Goal: Task Accomplishment & Management: Manage account settings

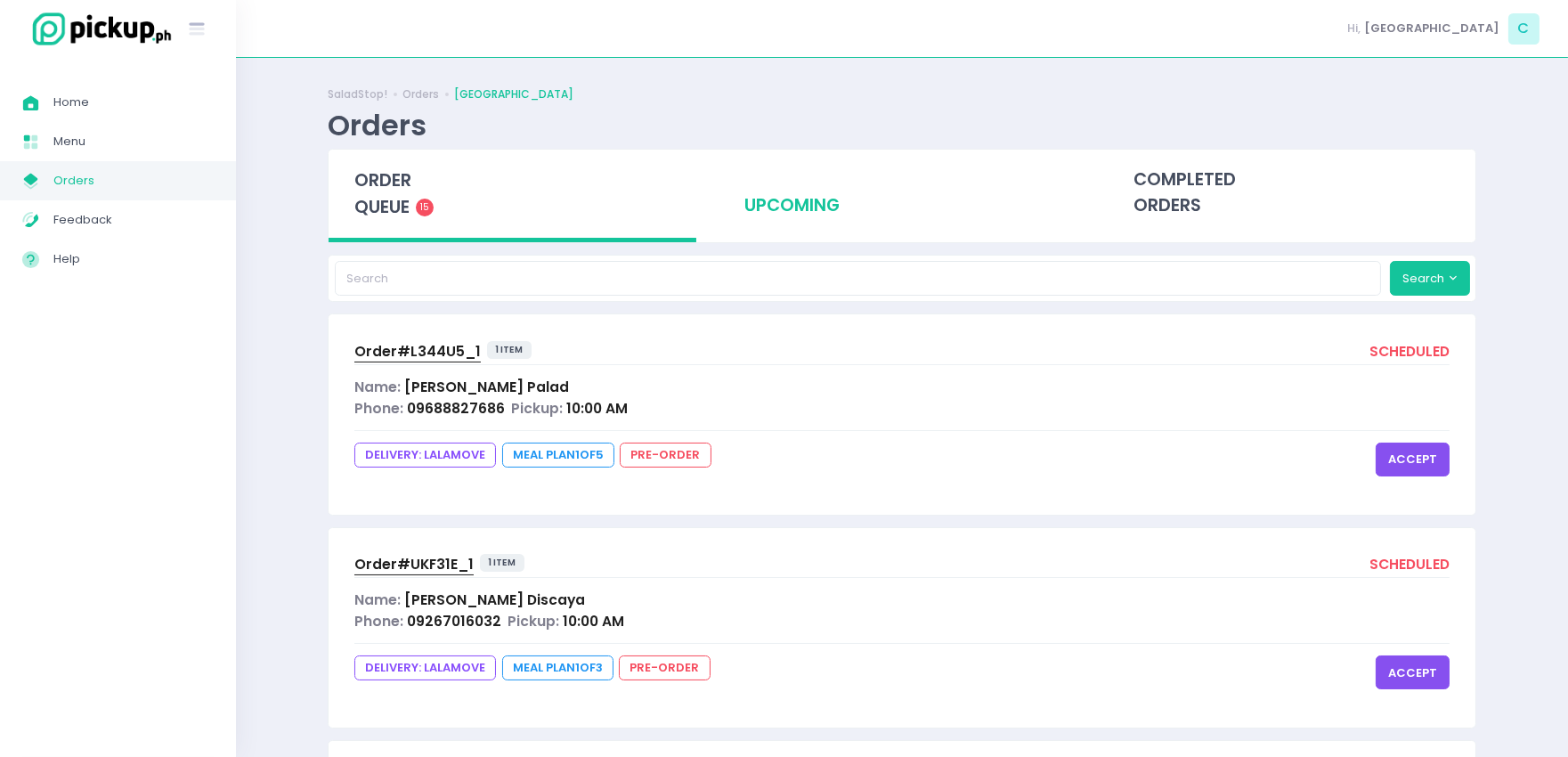
click at [788, 207] on div "upcoming" at bounding box center [902, 193] width 368 height 87
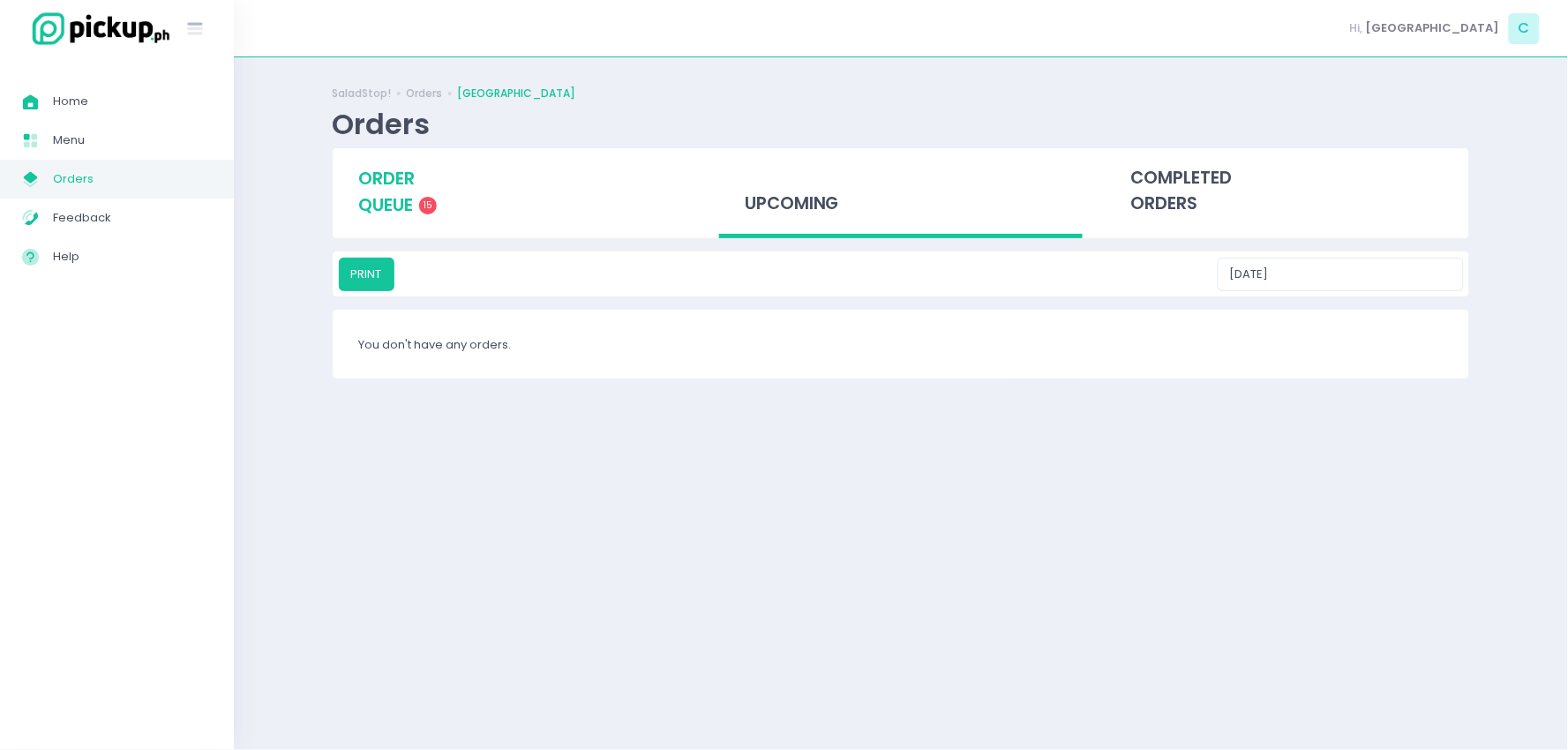
click at [450, 183] on div "order queue 15" at bounding box center [515, 192] width 365 height 87
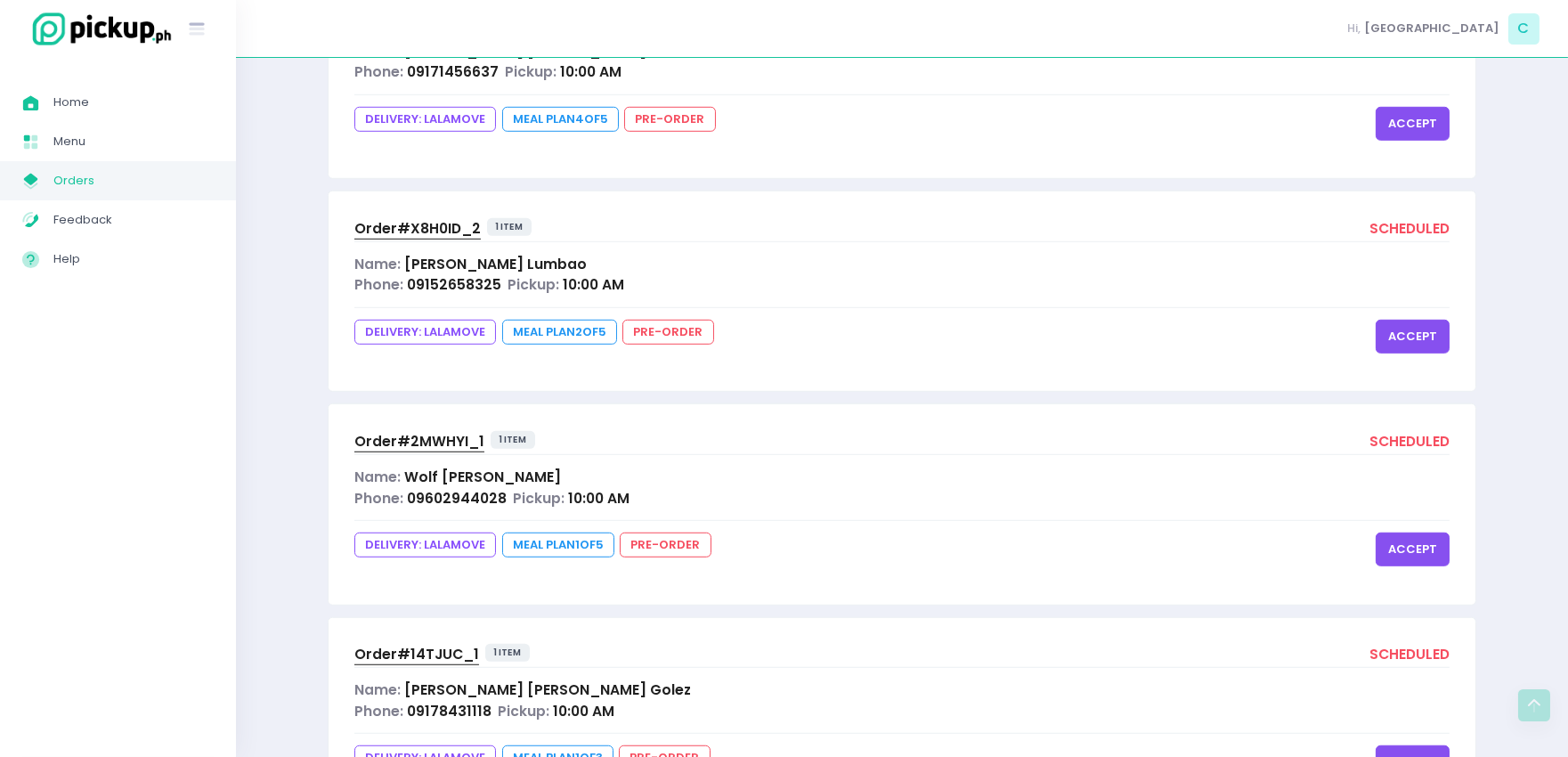
scroll to position [2782, 0]
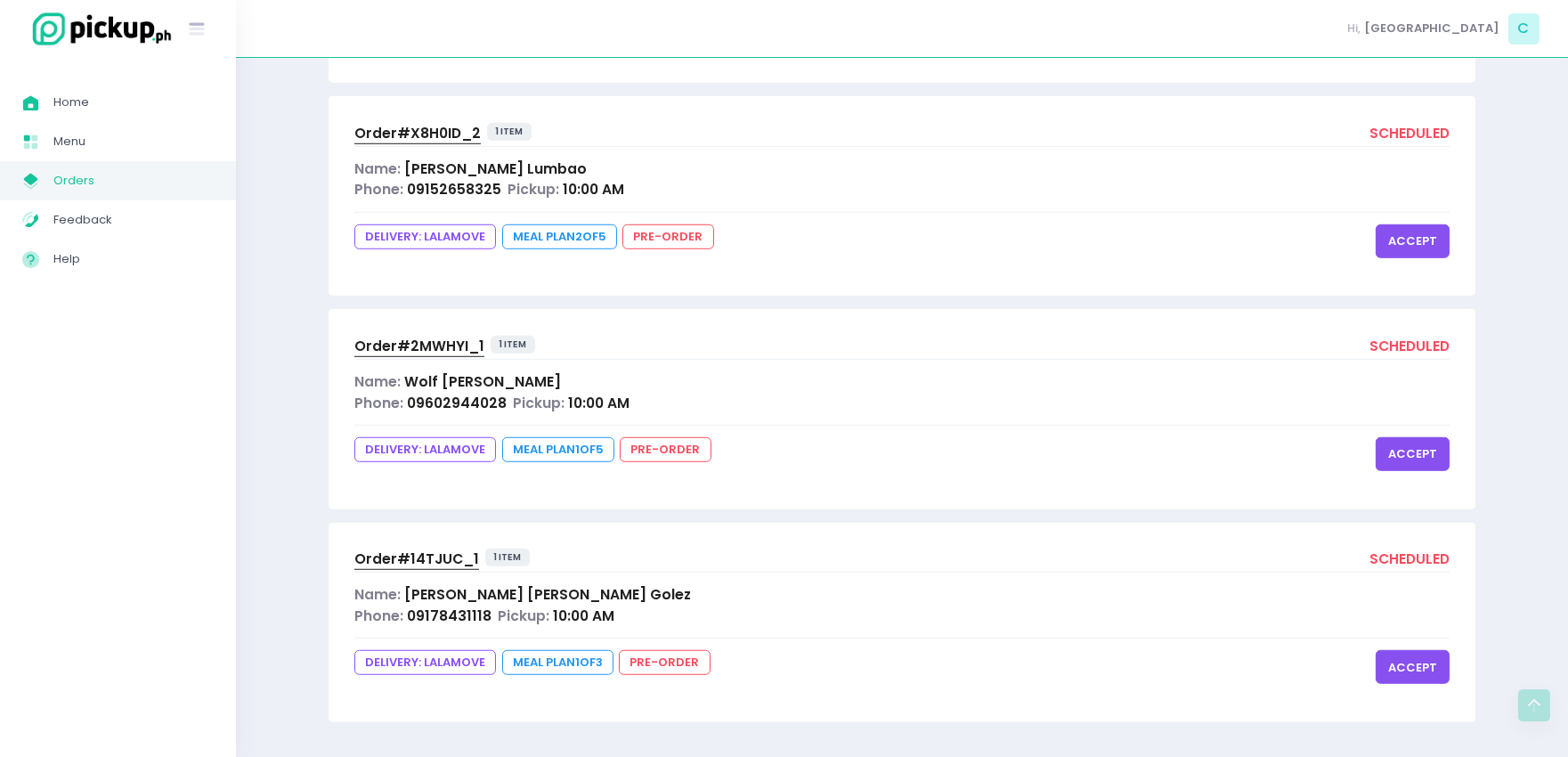
click at [1407, 449] on button "accept" at bounding box center [1412, 454] width 74 height 34
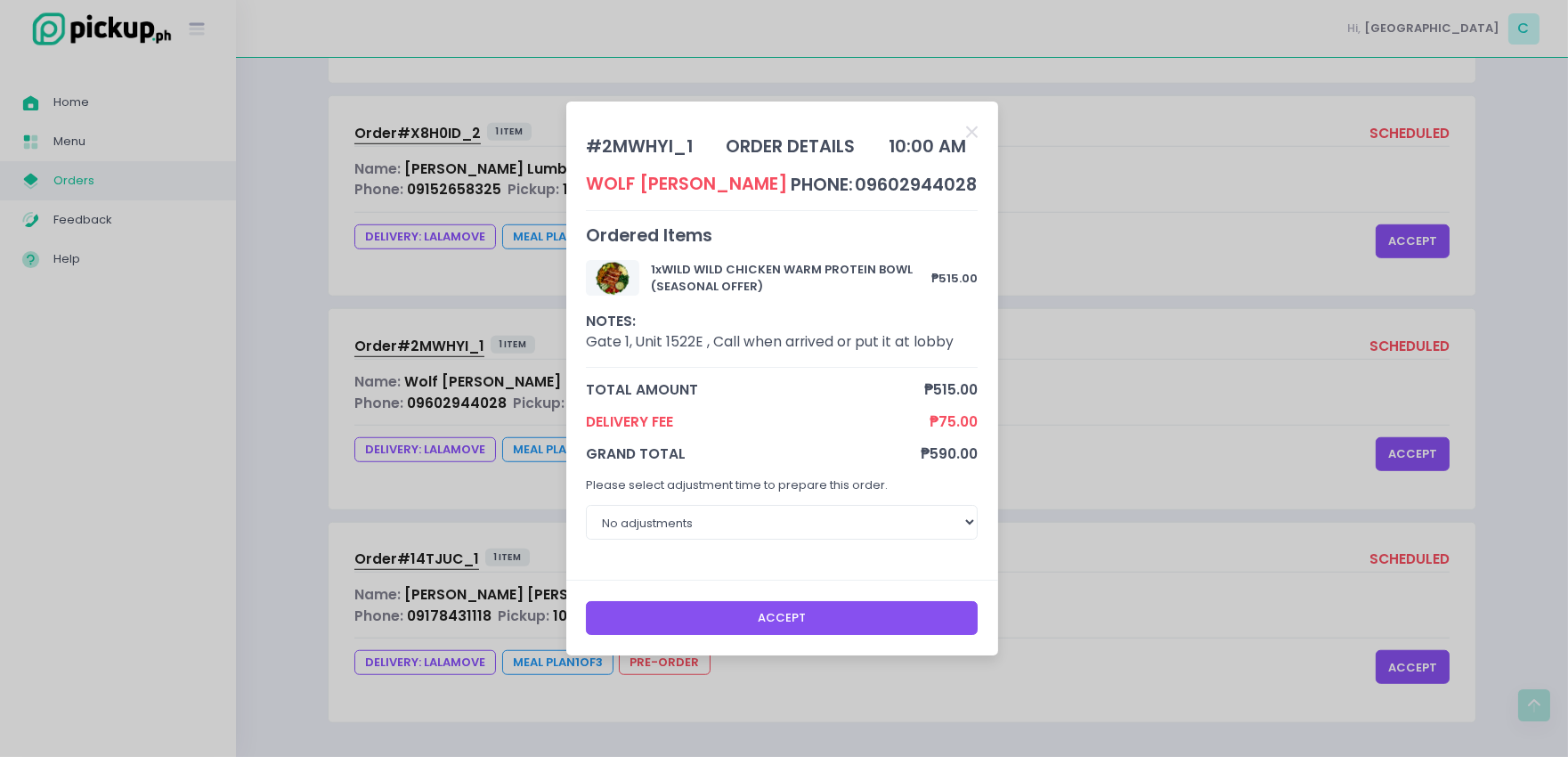
click at [758, 622] on button "Accept" at bounding box center [782, 618] width 392 height 34
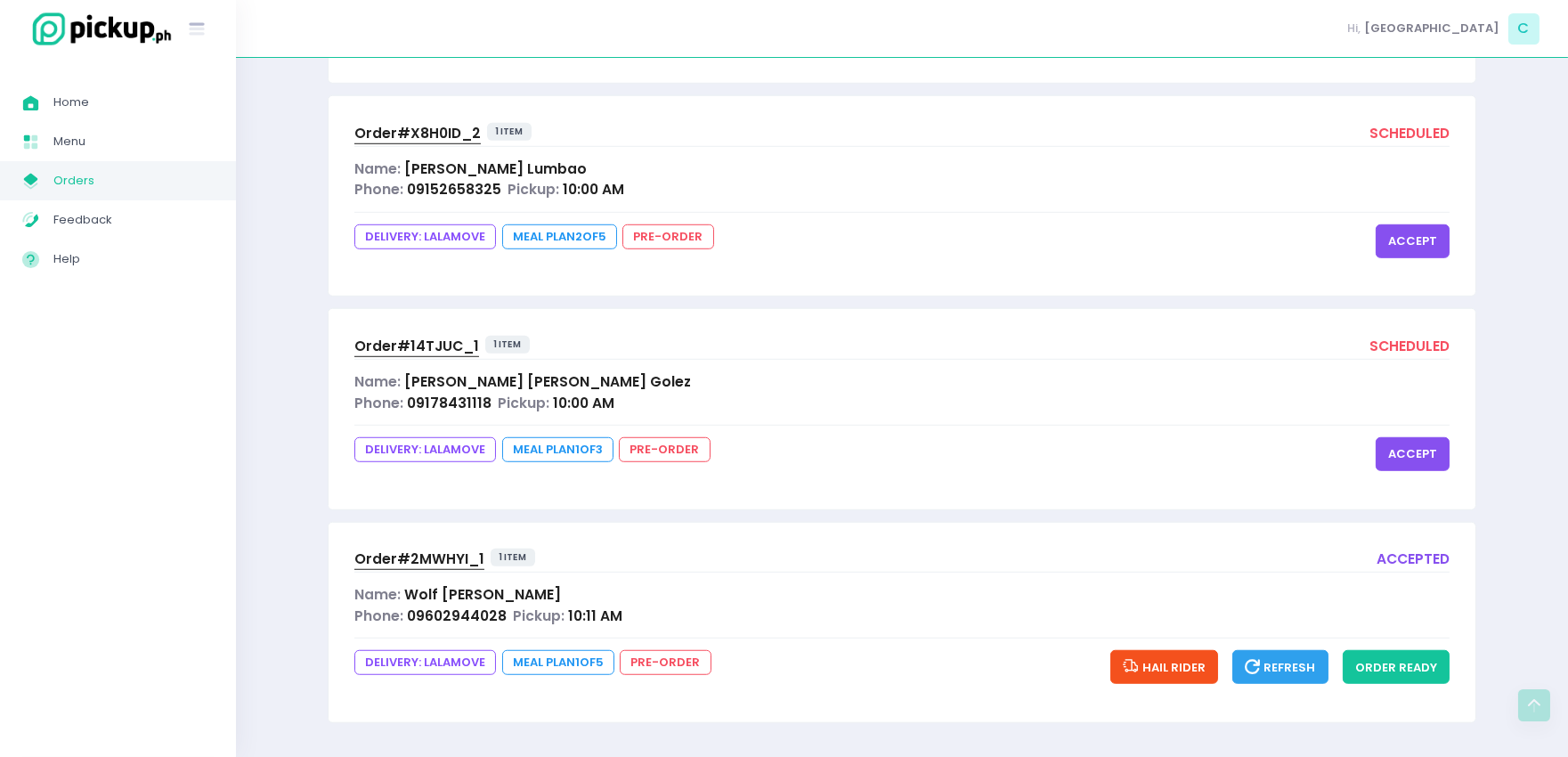
click at [1402, 448] on button "accept" at bounding box center [1412, 454] width 74 height 34
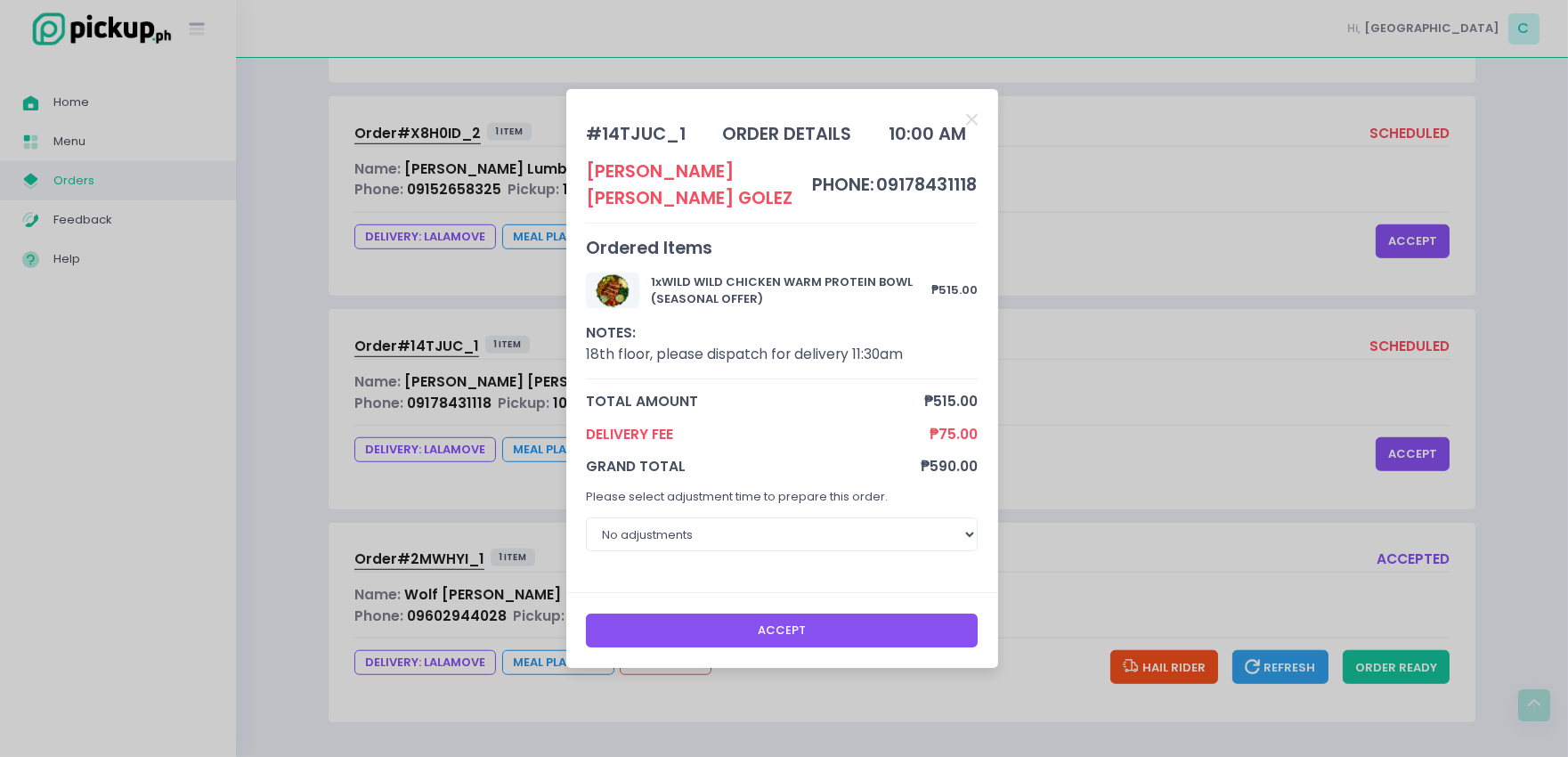
click at [873, 627] on button "Accept" at bounding box center [782, 631] width 392 height 34
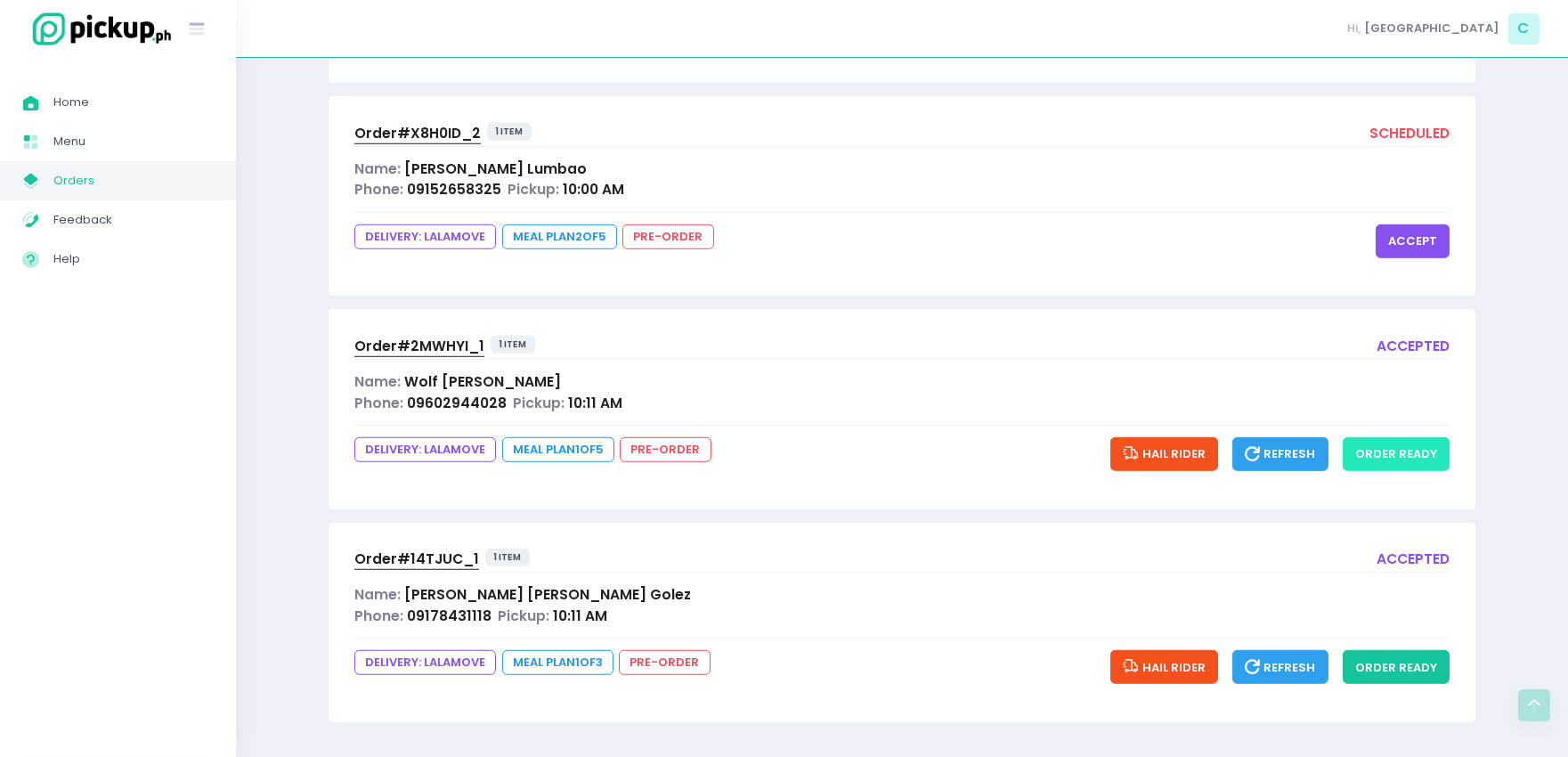
click at [1385, 460] on button "order ready" at bounding box center [1396, 454] width 107 height 34
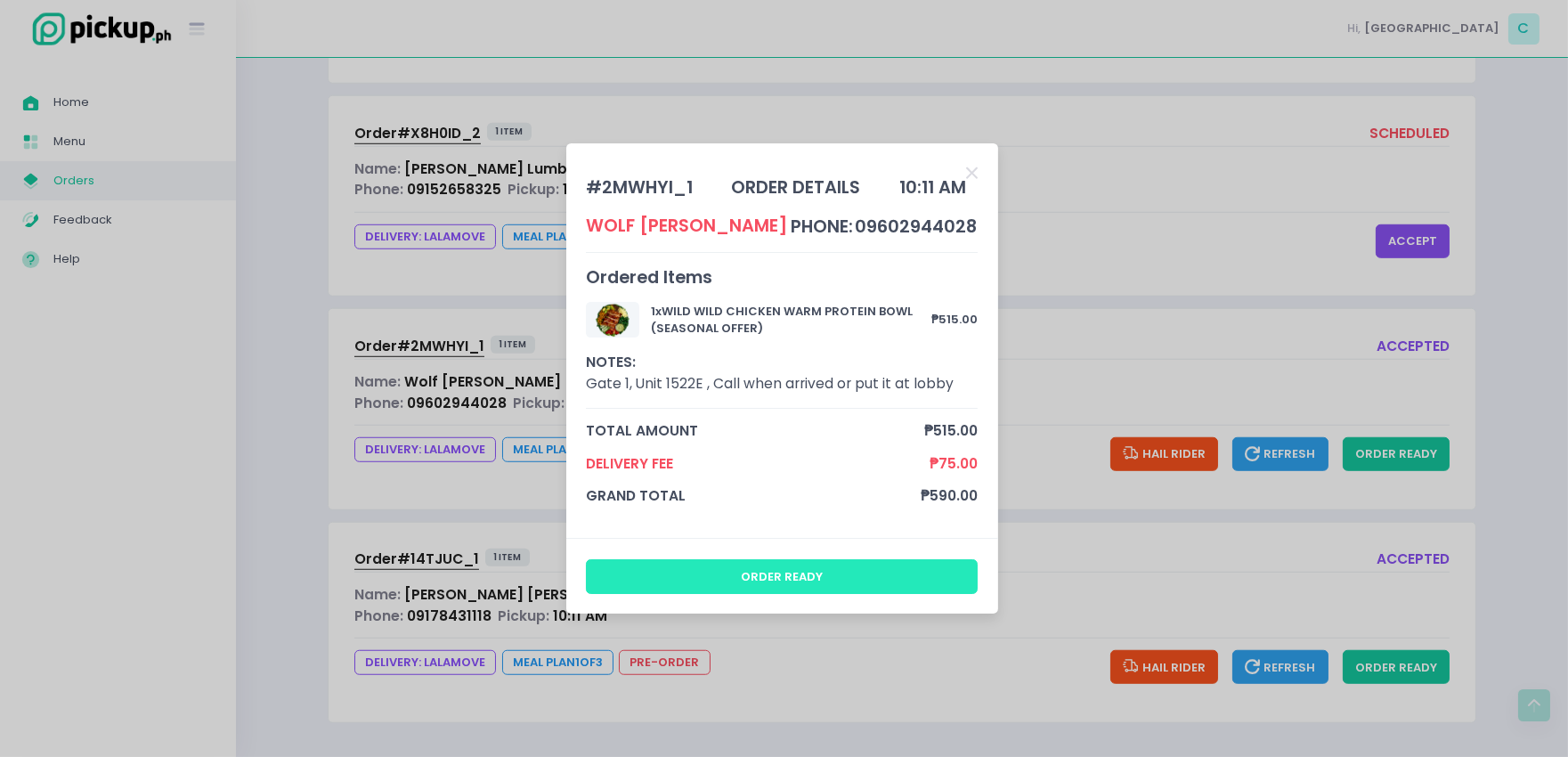
click at [804, 573] on button "order ready" at bounding box center [782, 576] width 392 height 34
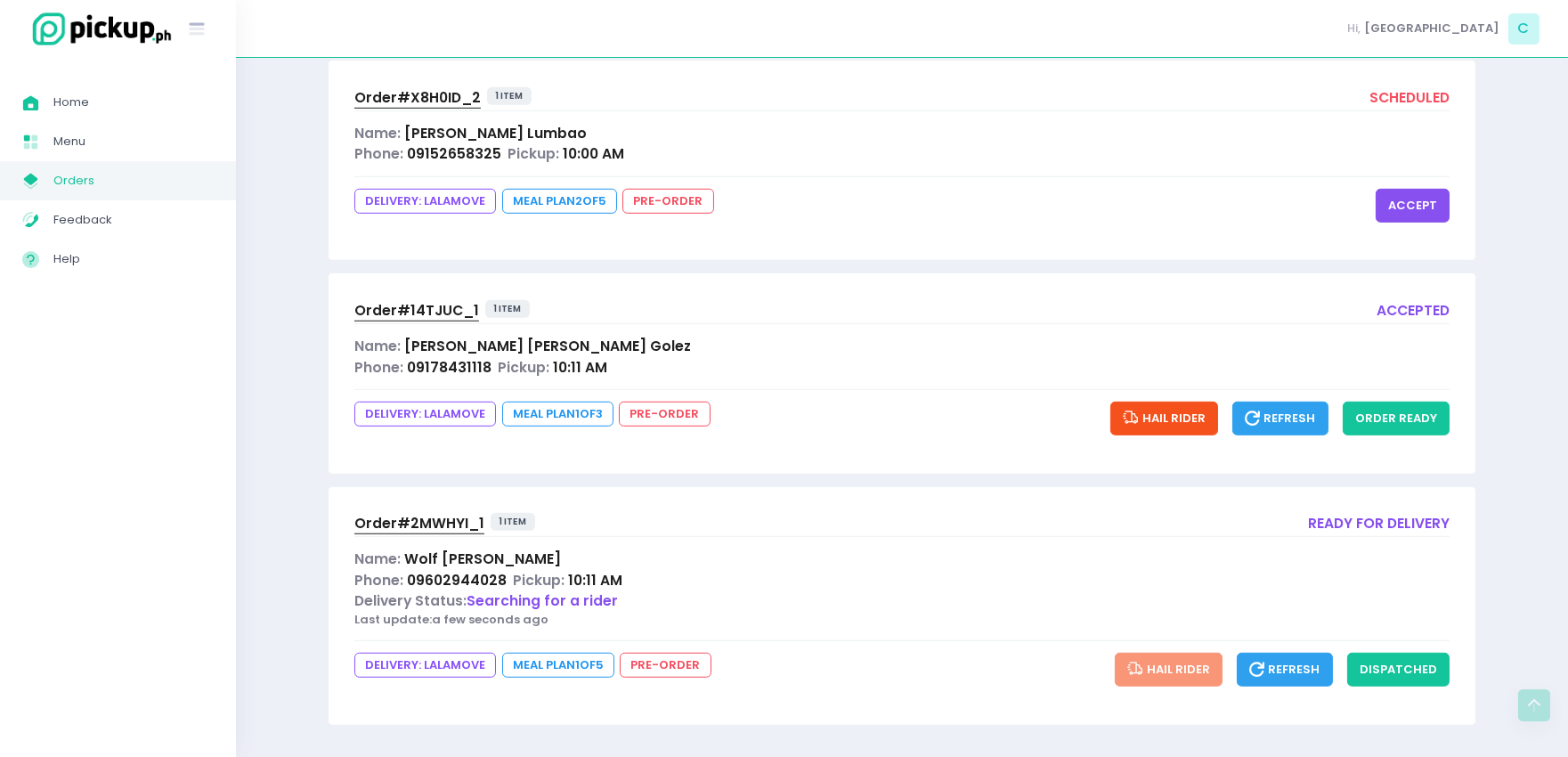
scroll to position [2820, 0]
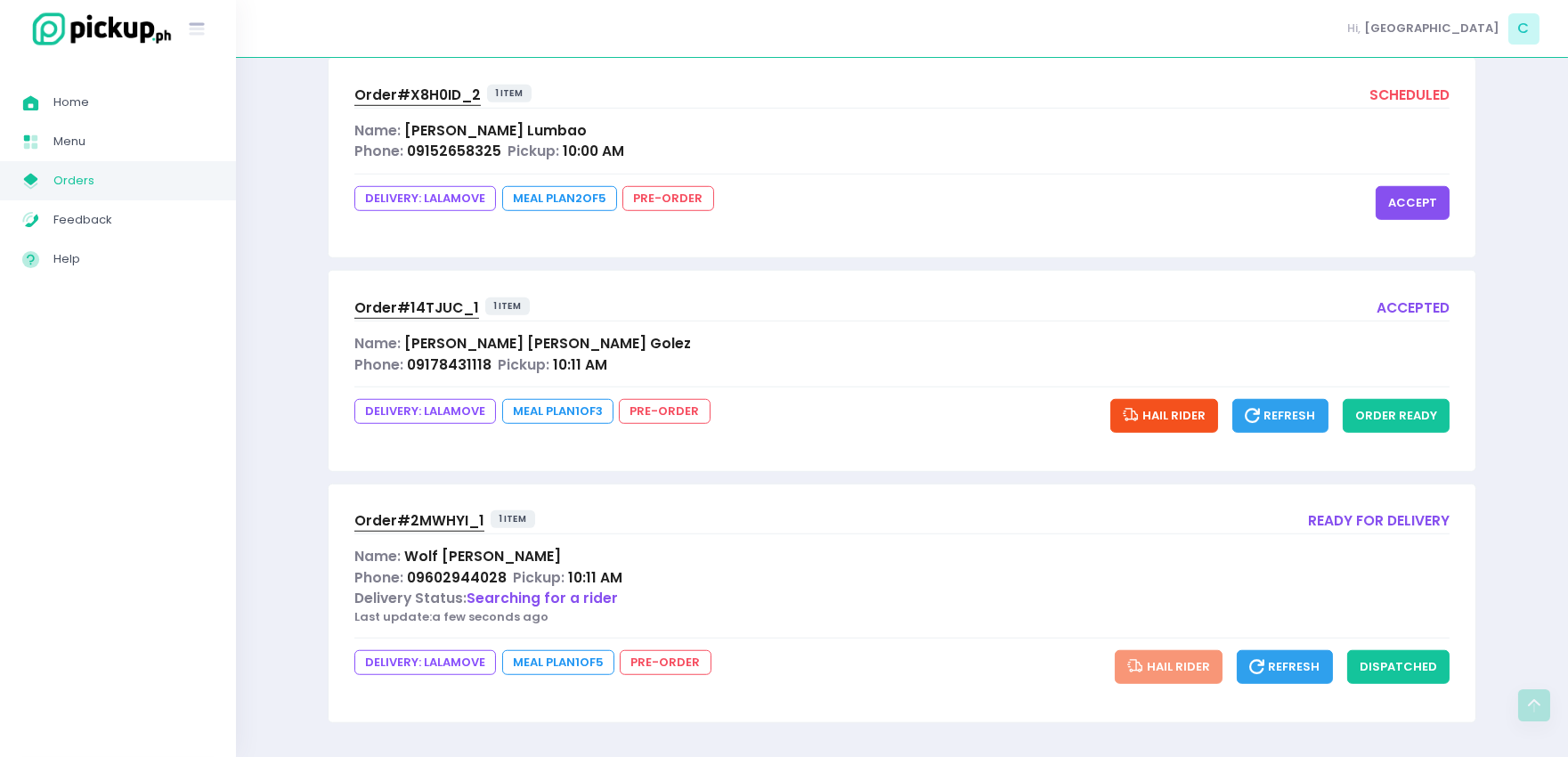
click at [441, 521] on span "Order# 2MWHYI_1" at bounding box center [419, 520] width 130 height 19
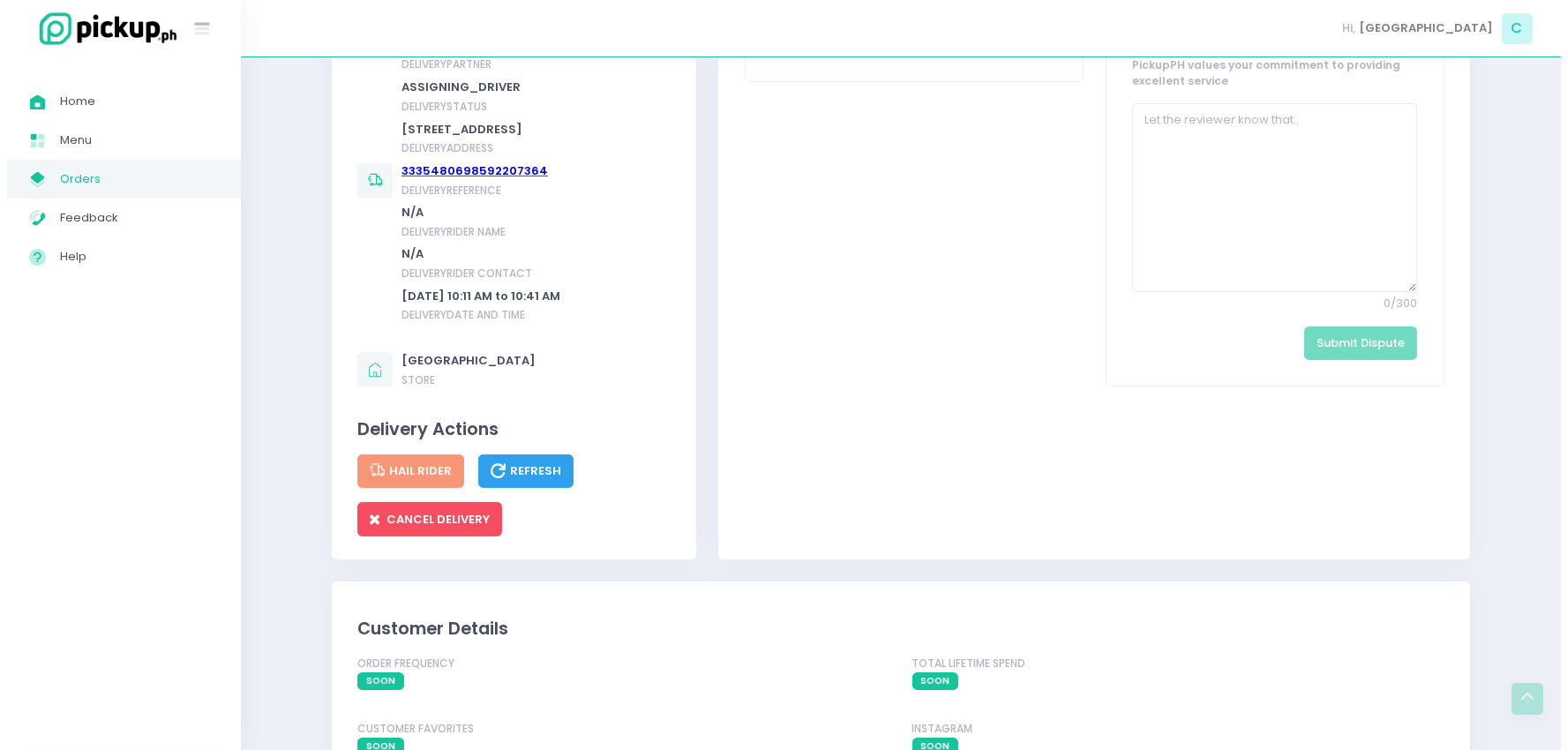
scroll to position [839, 0]
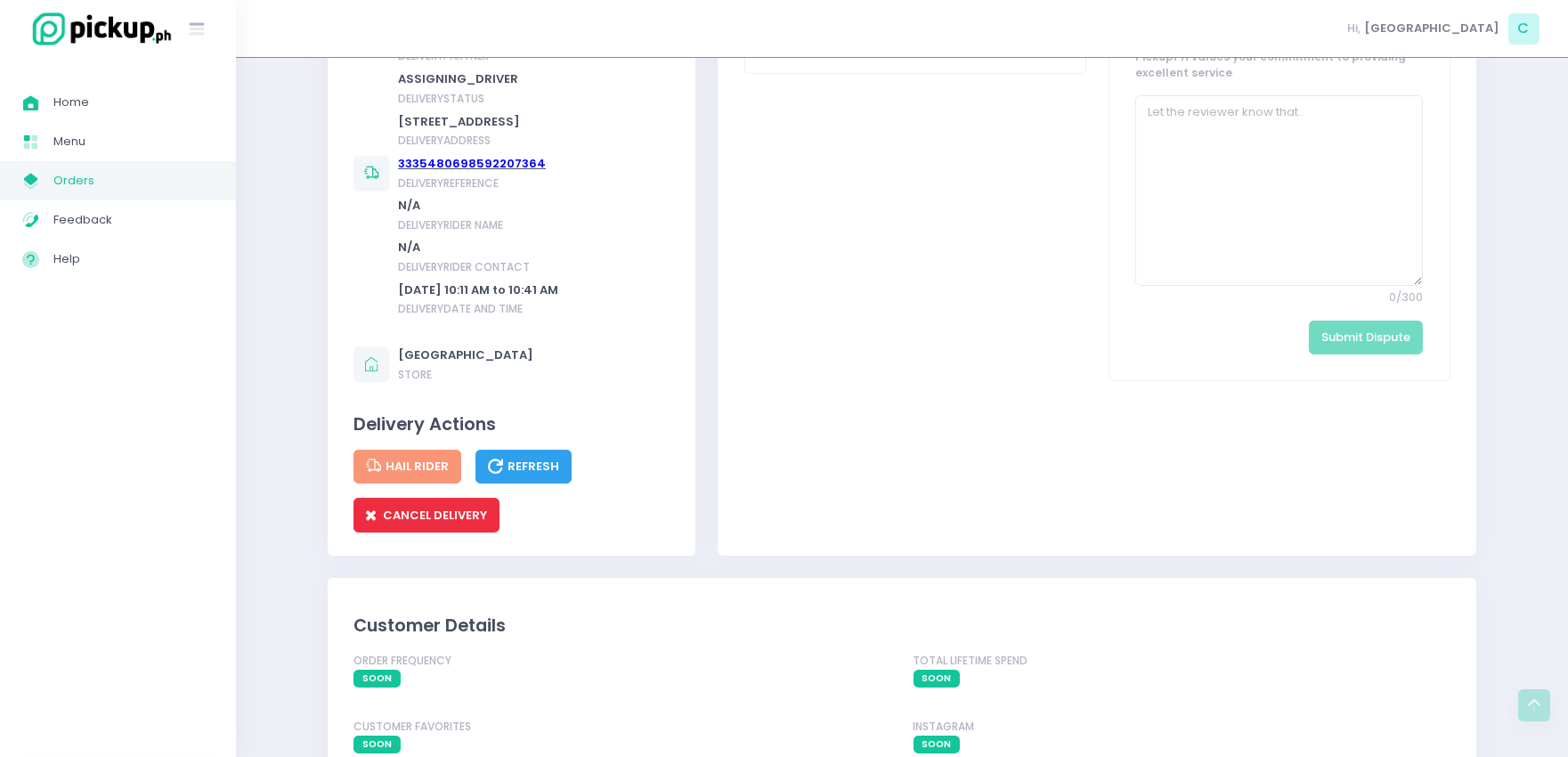
click at [438, 524] on span "CANCEL DELIVERY" at bounding box center [427, 515] width 121 height 17
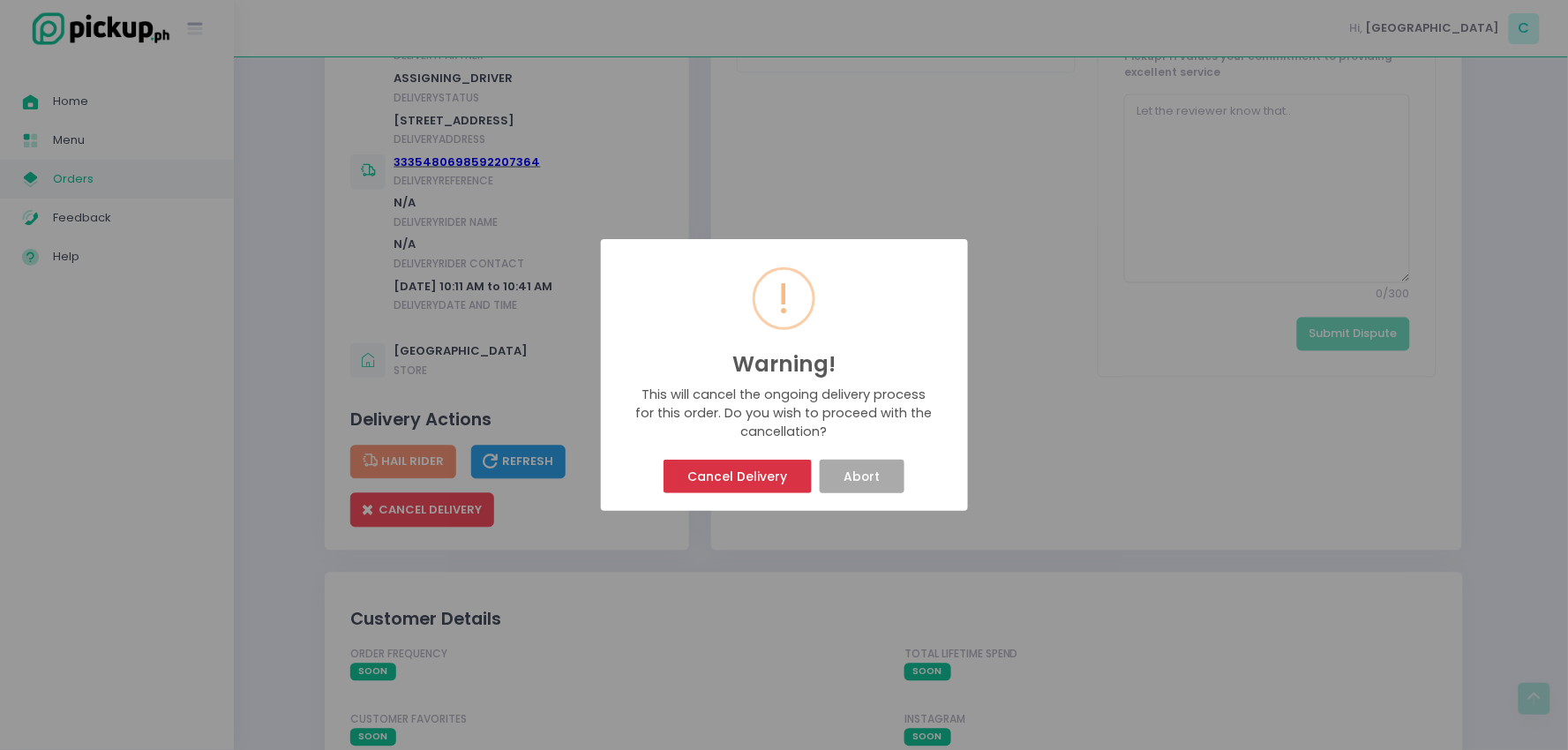
click at [787, 479] on button "Cancel Delivery" at bounding box center [737, 476] width 148 height 34
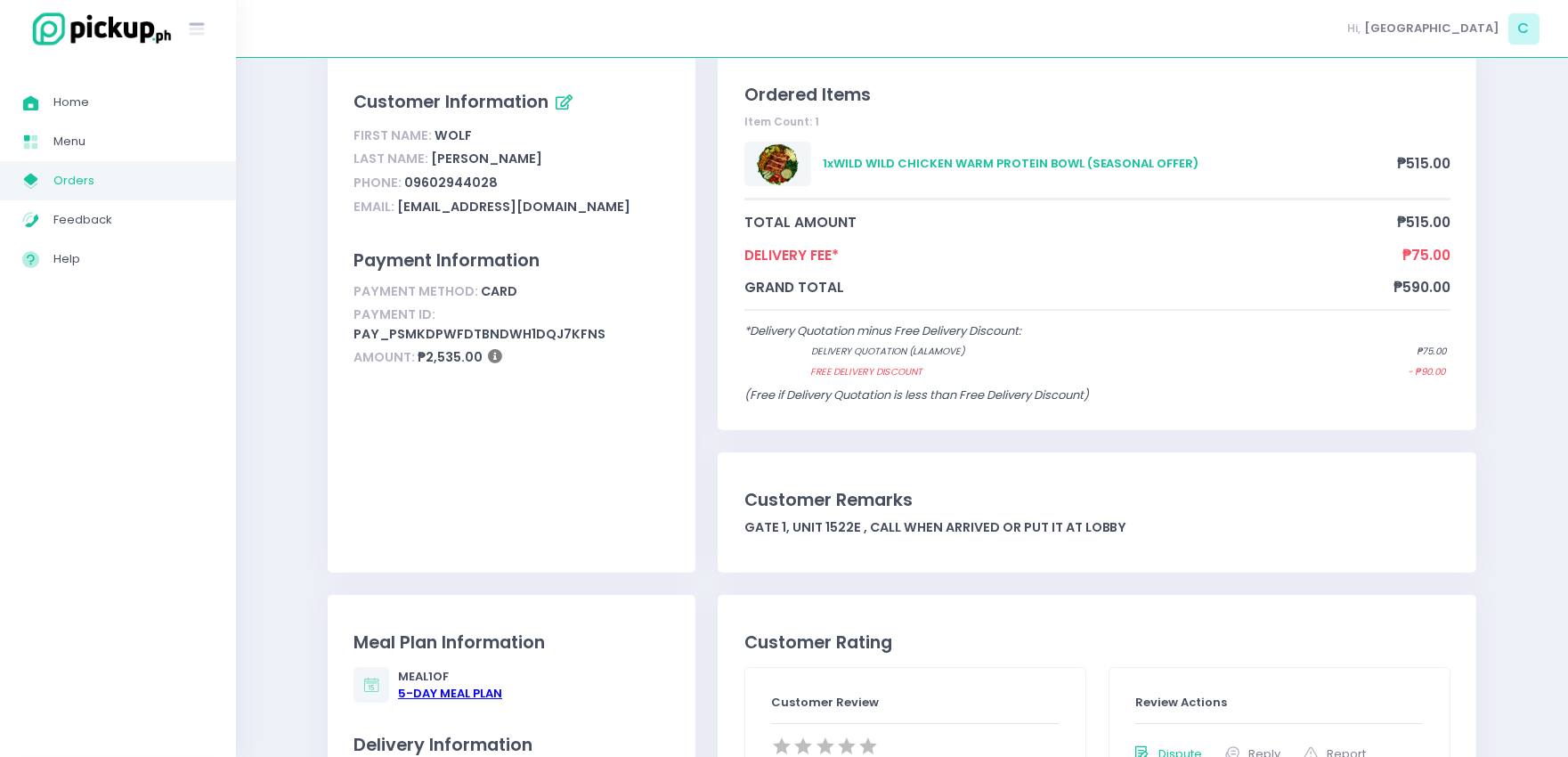
scroll to position [0, 0]
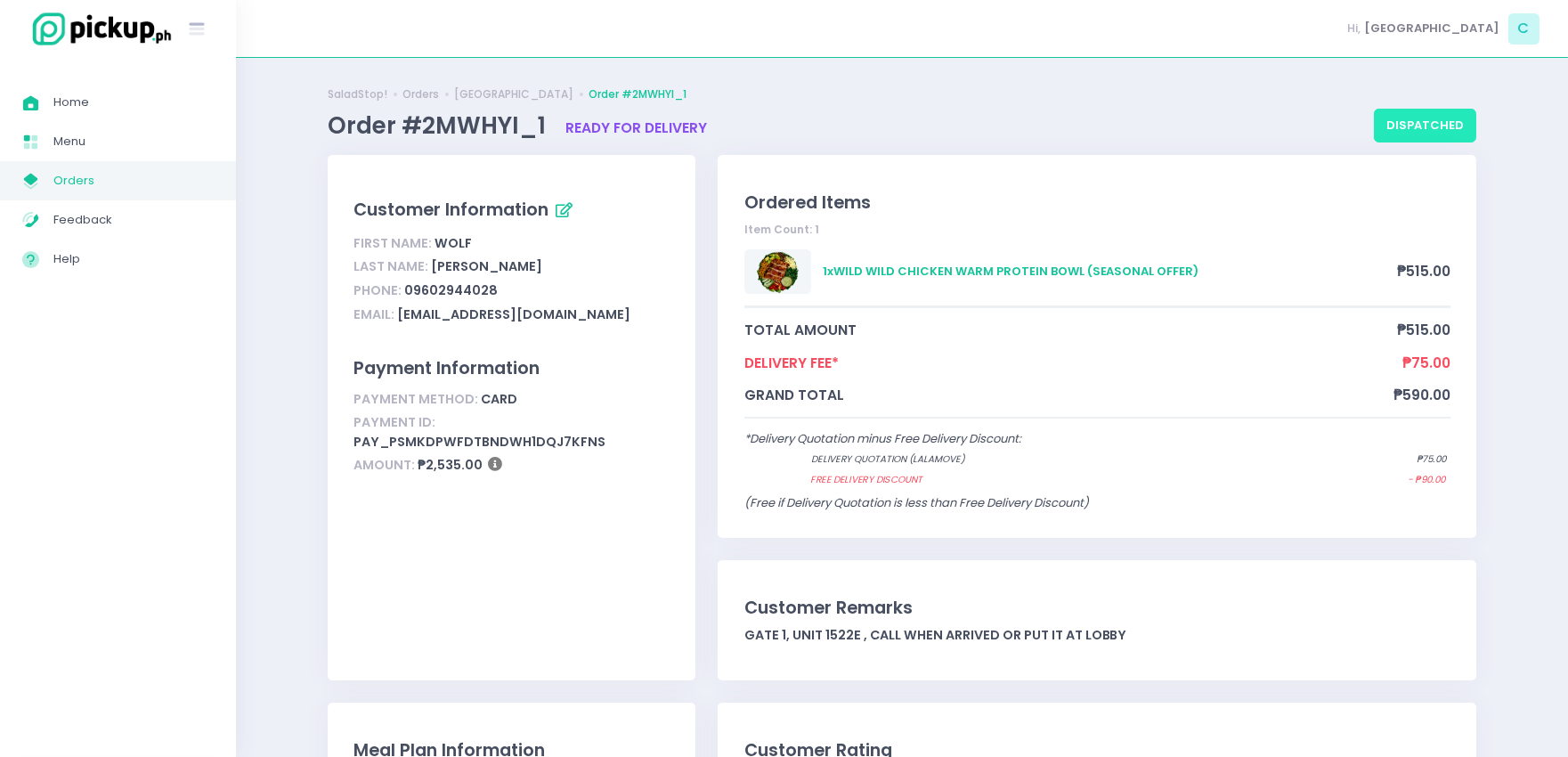
click at [1395, 122] on button "dispatched" at bounding box center [1425, 125] width 103 height 34
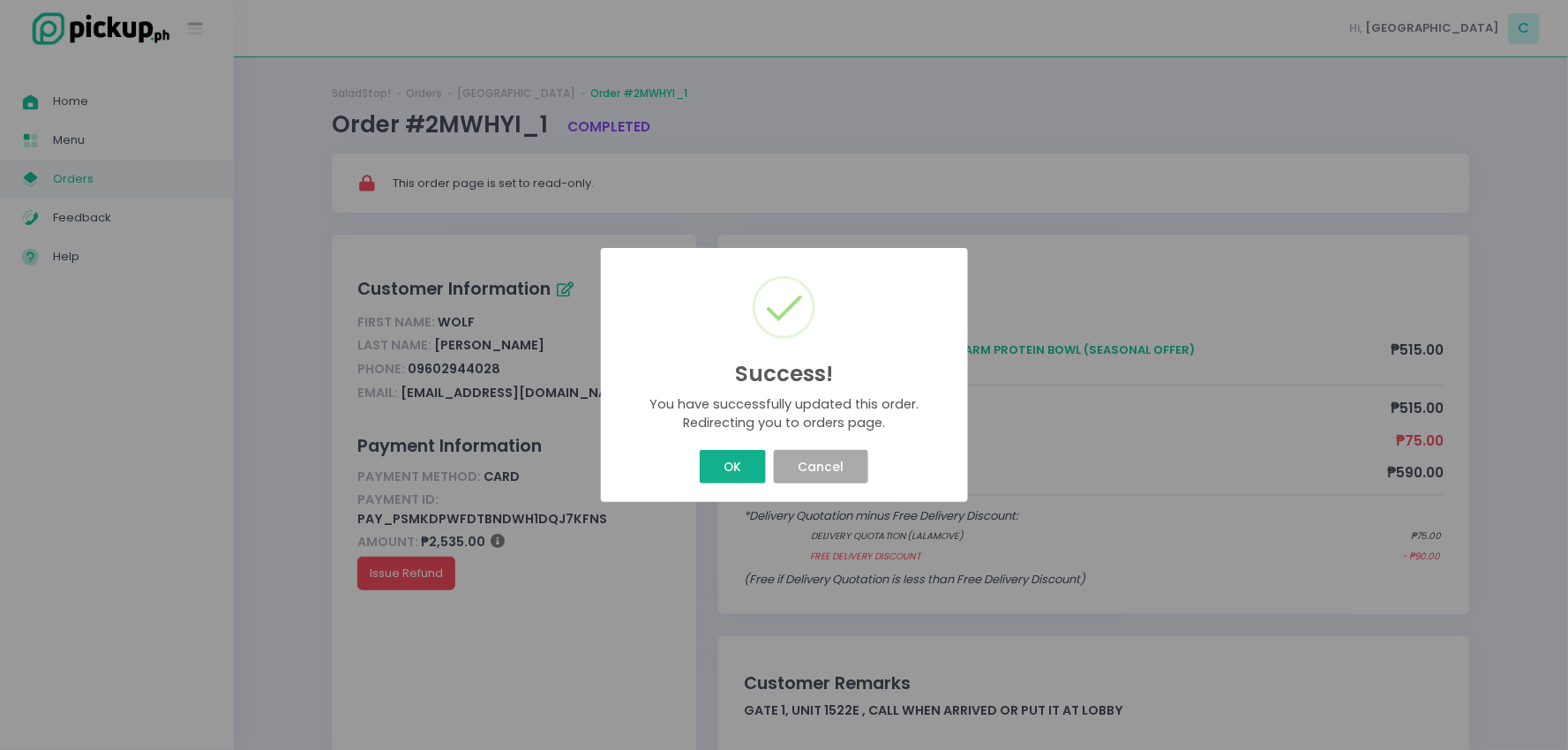
click at [732, 474] on button "OK" at bounding box center [732, 467] width 66 height 34
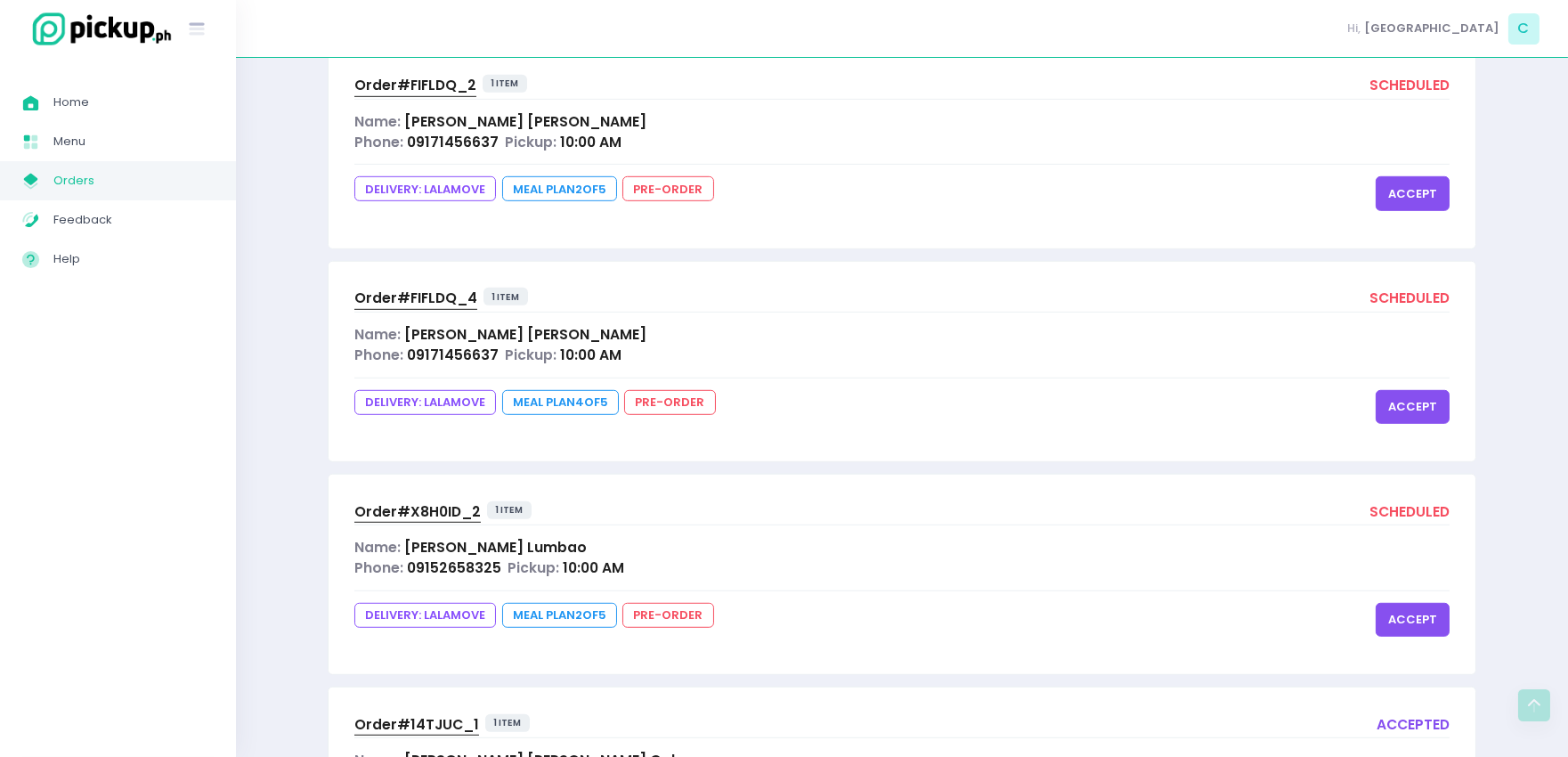
scroll to position [2570, 0]
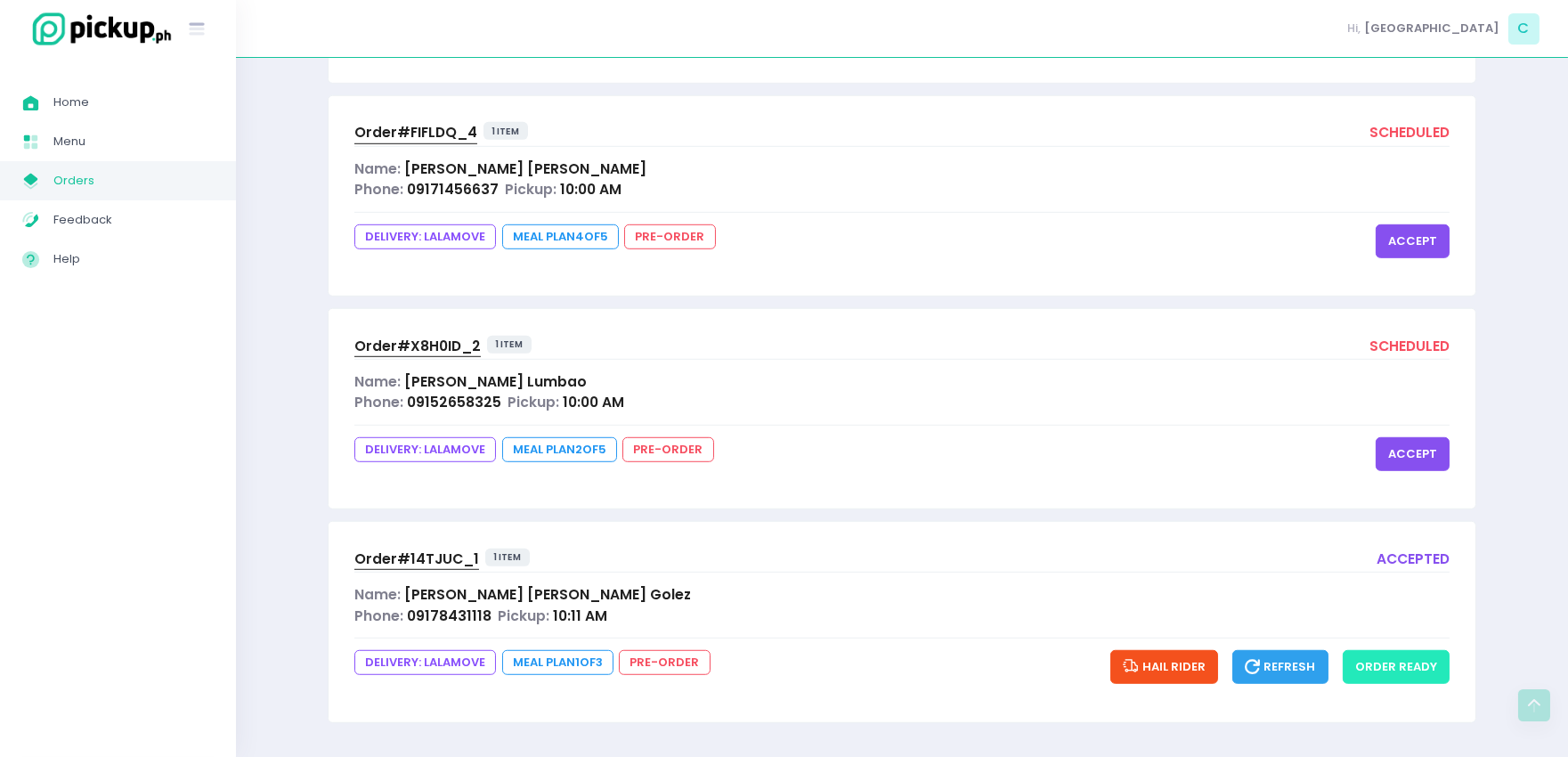
click at [1392, 661] on button "order ready" at bounding box center [1396, 667] width 107 height 34
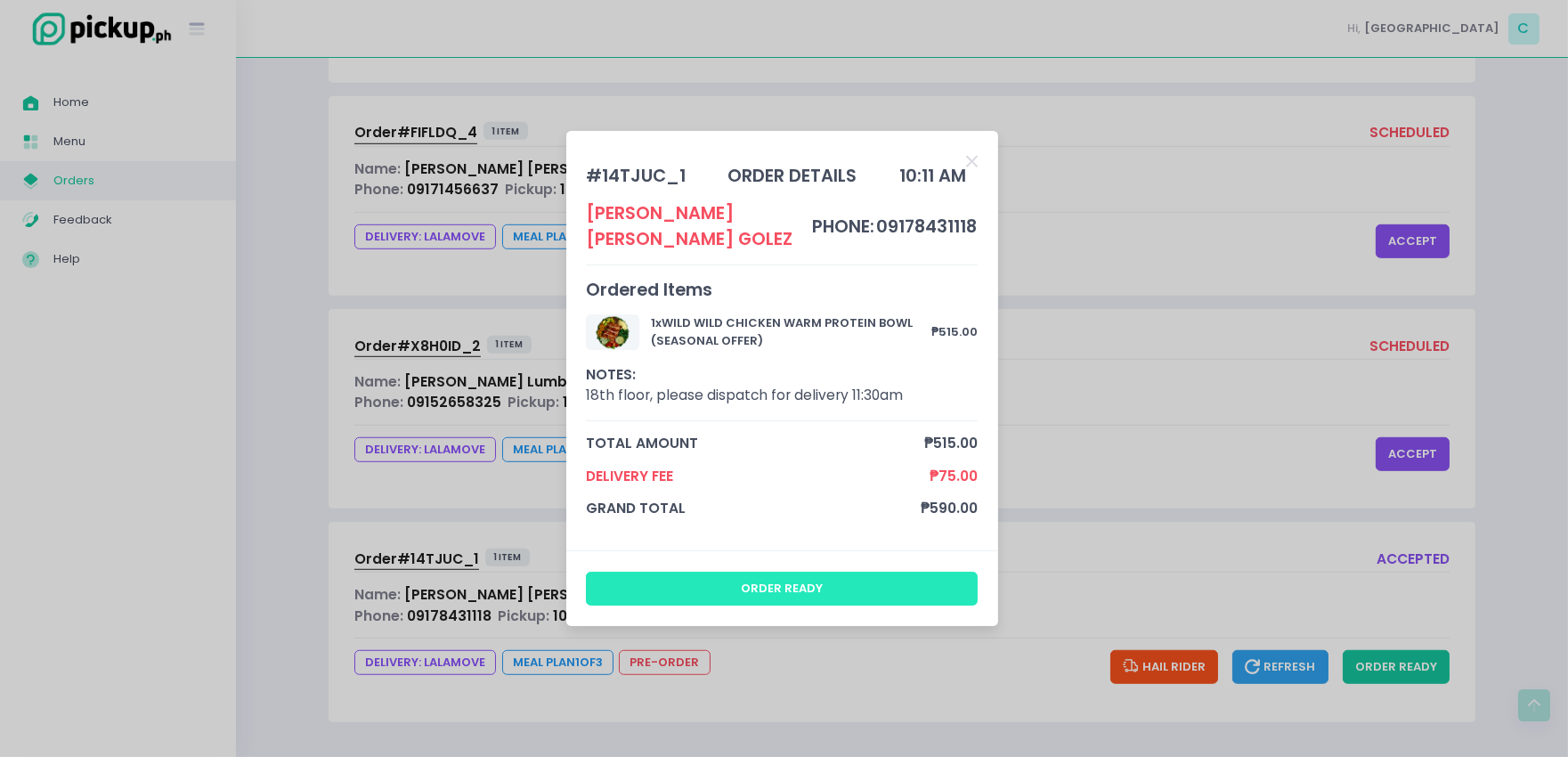
click at [704, 580] on button "order ready" at bounding box center [782, 589] width 392 height 34
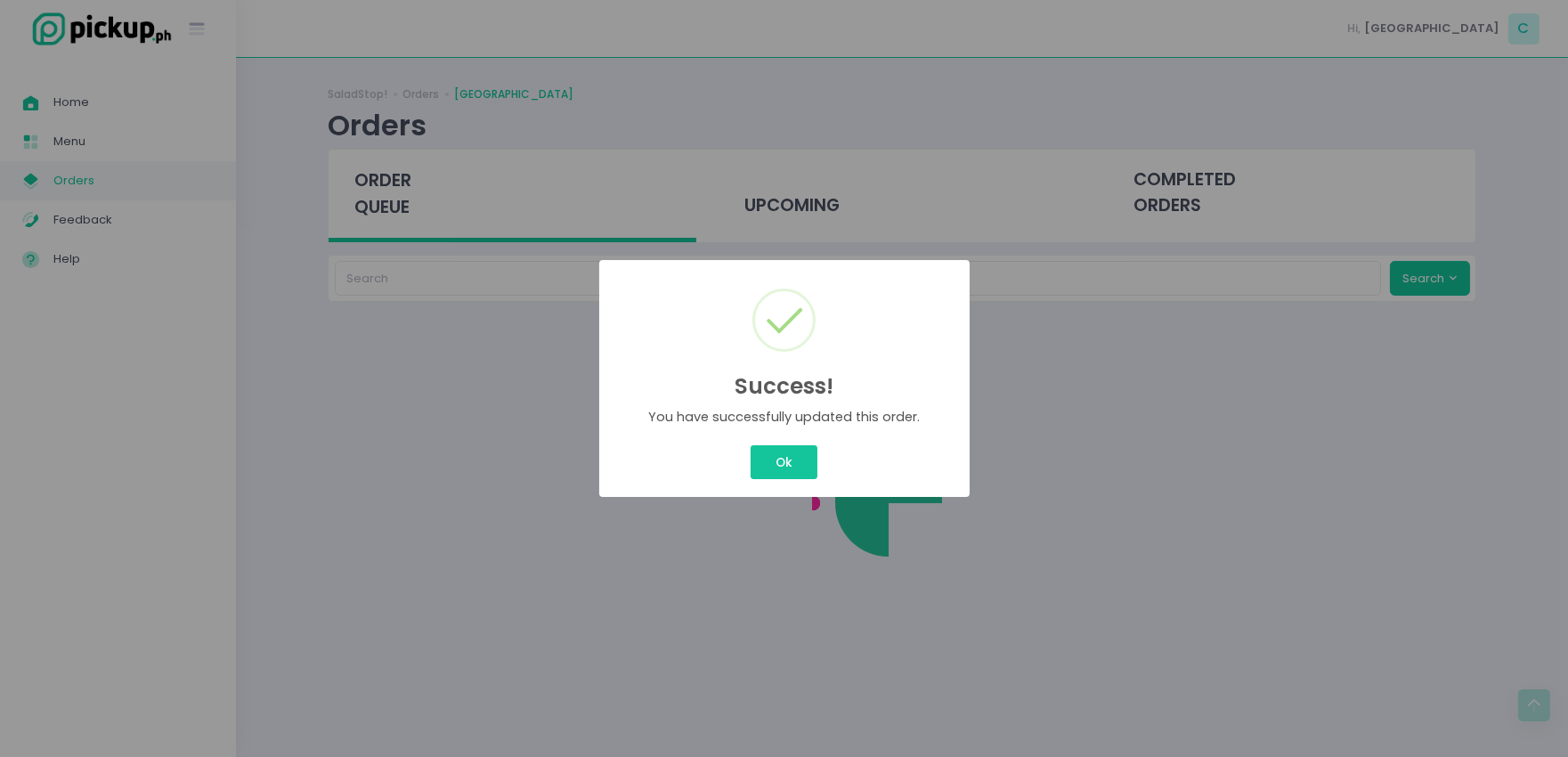
scroll to position [0, 0]
